Goal: Use online tool/utility: Utilize a website feature to perform a specific function

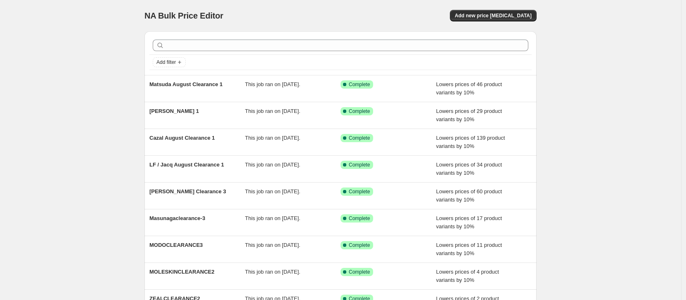
click at [497, 21] on div "NA Bulk Price Editor. This page is ready NA Bulk Price Editor Add new price [ME…" at bounding box center [340, 15] width 392 height 31
click at [497, 20] on button "Add new price [MEDICAL_DATA]" at bounding box center [493, 16] width 87 height 12
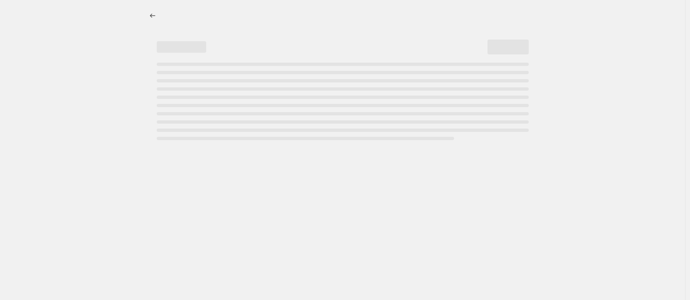
select select "percentage"
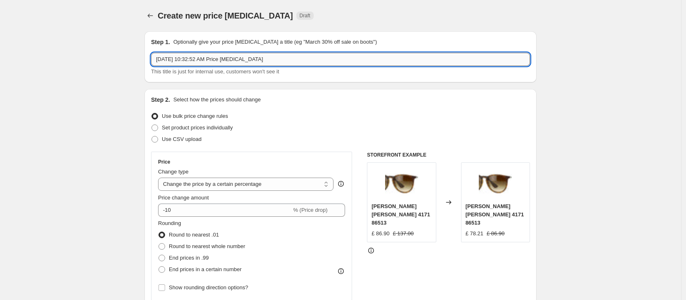
click at [196, 62] on input "[DATE] 10:32:52 AM Price [MEDICAL_DATA]" at bounding box center [340, 59] width 379 height 13
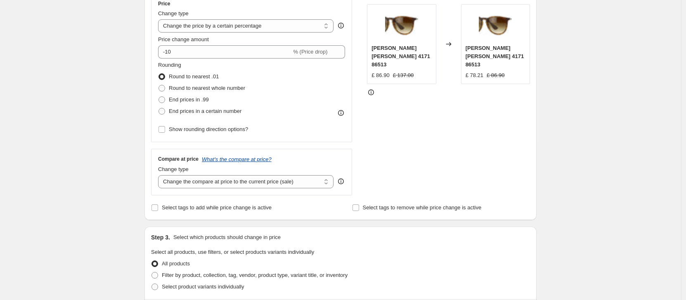
scroll to position [158, 0]
type input "2025 [PERSON_NAME] - 3"
click at [184, 88] on span "Round to nearest whole number" at bounding box center [207, 88] width 76 height 6
click at [159, 85] on input "Round to nearest whole number" at bounding box center [158, 85] width 0 height 0
radio input "true"
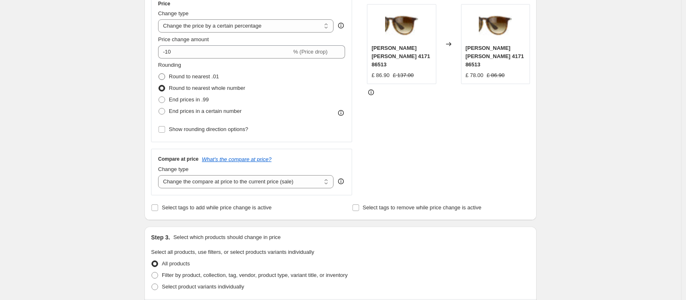
click at [176, 77] on span "Round to nearest .01" at bounding box center [194, 76] width 50 height 6
click at [159, 74] on input "Round to nearest .01" at bounding box center [158, 73] width 0 height 0
radio input "true"
click at [194, 87] on span "Round to nearest whole number" at bounding box center [207, 88] width 76 height 6
click at [159, 85] on input "Round to nearest whole number" at bounding box center [158, 85] width 0 height 0
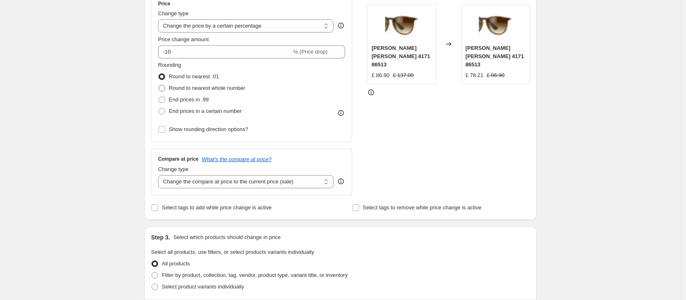
radio input "true"
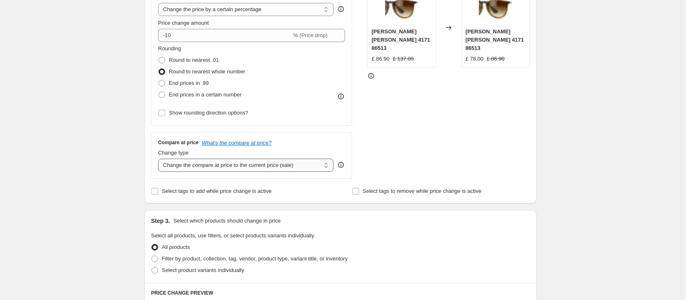
scroll to position [183, 0]
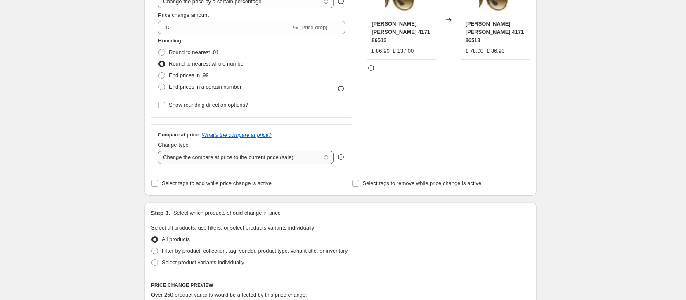
click at [275, 159] on select "Change the compare at price to the current price (sale) Change the compare at p…" at bounding box center [245, 157] width 175 height 13
select select "no_change"
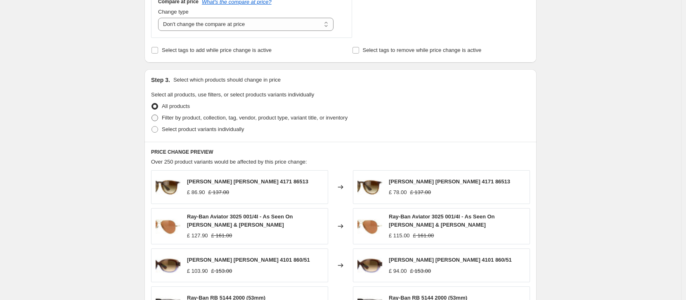
scroll to position [316, 0]
click at [183, 118] on span "Filter by product, collection, tag, vendor, product type, variant title, or inv…" at bounding box center [255, 117] width 186 height 6
click at [152, 115] on input "Filter by product, collection, tag, vendor, product type, variant title, or inv…" at bounding box center [151, 114] width 0 height 0
radio input "true"
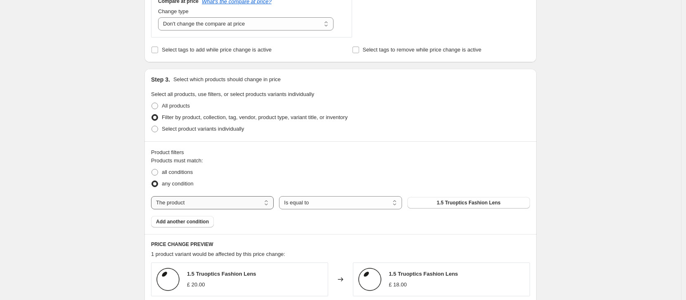
click at [230, 204] on select "The product The product's collection The product's tag The product's vendor The…" at bounding box center [212, 202] width 123 height 13
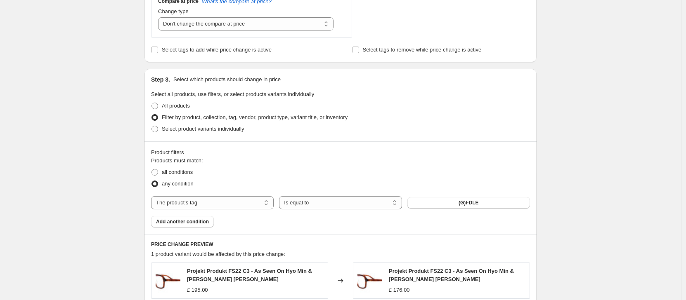
click at [227, 210] on div "Products must match: all conditions any condition The product The product's col…" at bounding box center [340, 192] width 379 height 71
click at [226, 208] on select "The product The product's collection The product's tag The product's vendor The…" at bounding box center [212, 202] width 123 height 13
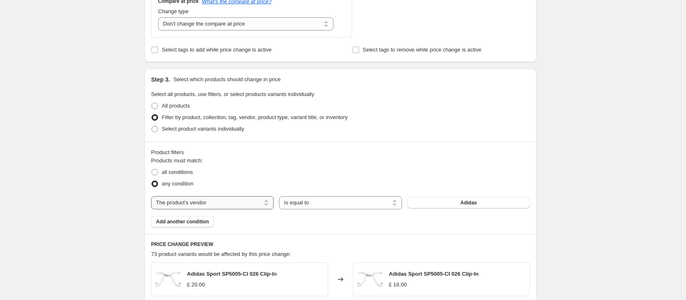
click at [196, 207] on select "The product The product's collection The product's tag The product's vendor The…" at bounding box center [212, 202] width 123 height 13
select select "tag"
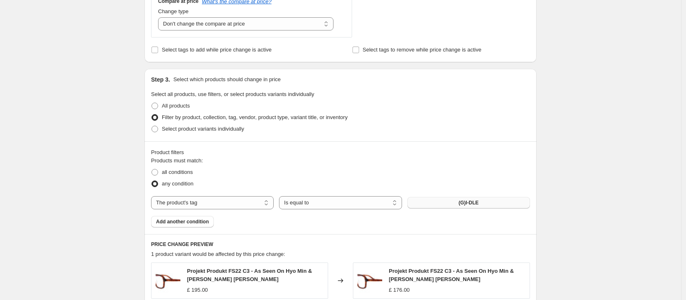
click at [463, 202] on span "(G)I-DLE" at bounding box center [468, 203] width 20 height 7
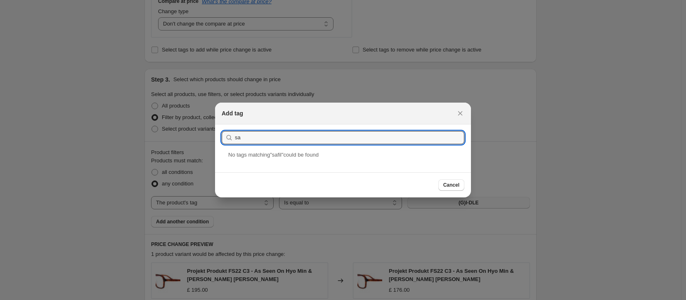
type input "s"
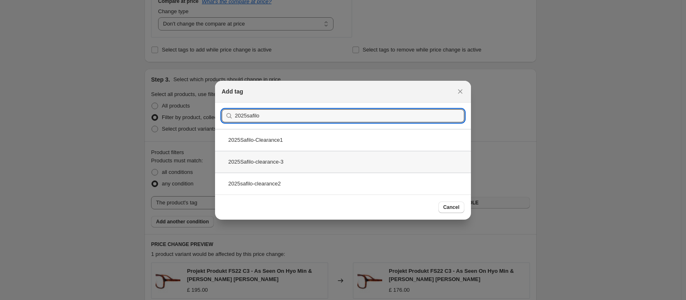
type input "2025safilo"
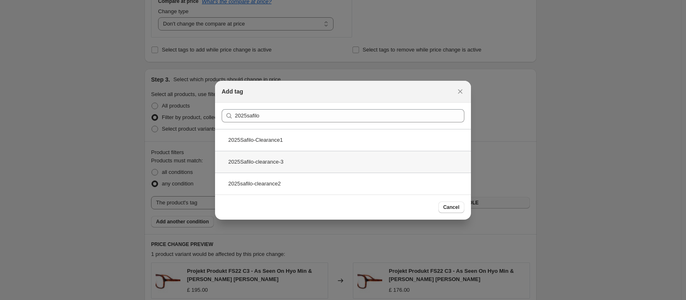
click at [252, 158] on div "2025Safilo-clearance-3" at bounding box center [343, 162] width 256 height 22
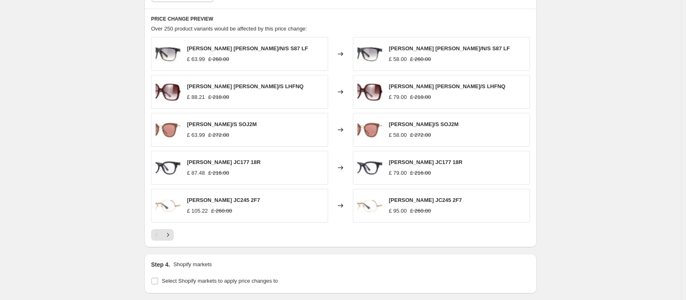
scroll to position [541, 0]
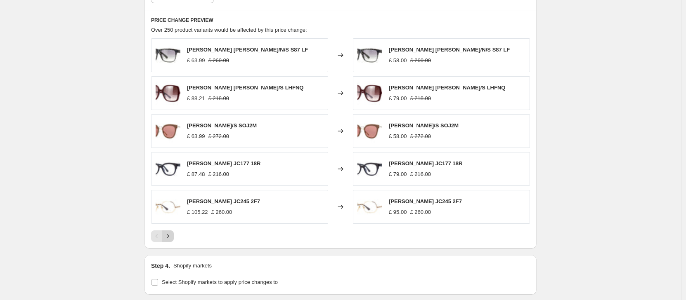
click at [166, 237] on icon "Next" at bounding box center [168, 236] width 8 height 8
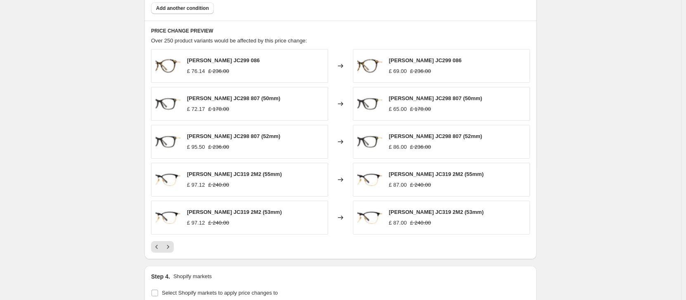
scroll to position [663, 0]
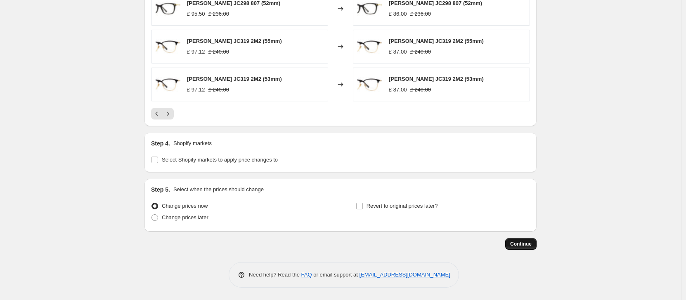
click at [526, 242] on span "Continue" at bounding box center [520, 244] width 21 height 7
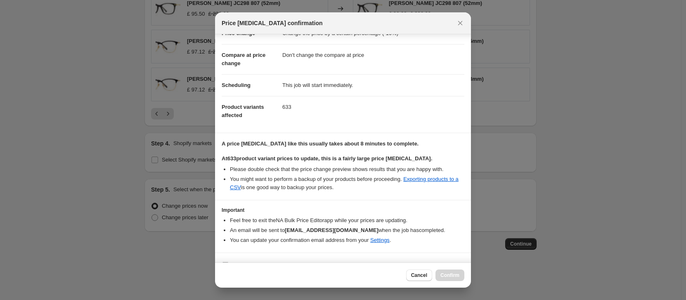
scroll to position [50, 0]
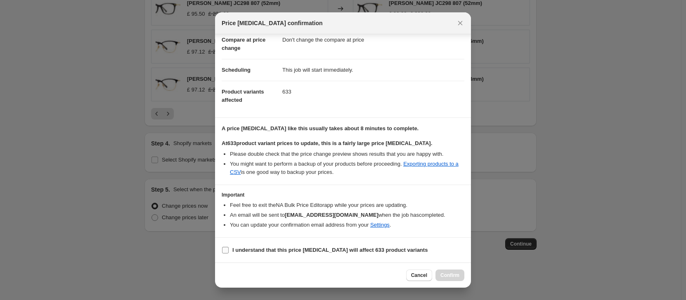
click at [254, 250] on b "I understand that this price [MEDICAL_DATA] will affect 633 product variants" at bounding box center [329, 250] width 195 height 6
click at [229, 250] on input "I understand that this price [MEDICAL_DATA] will affect 633 product variants" at bounding box center [225, 250] width 7 height 7
checkbox input "true"
click at [451, 274] on span "Confirm" at bounding box center [449, 275] width 19 height 7
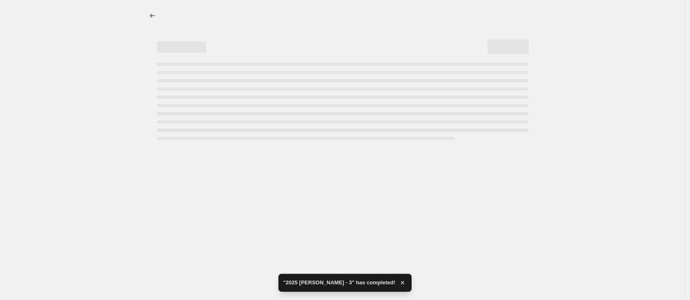
select select "percentage"
select select "no_change"
select select "tag"
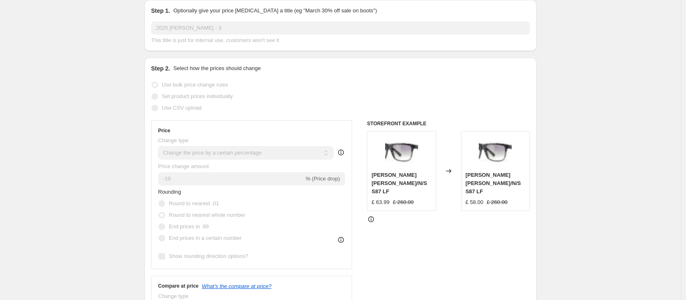
scroll to position [182, 0]
